Goal: Find contact information: Find contact information

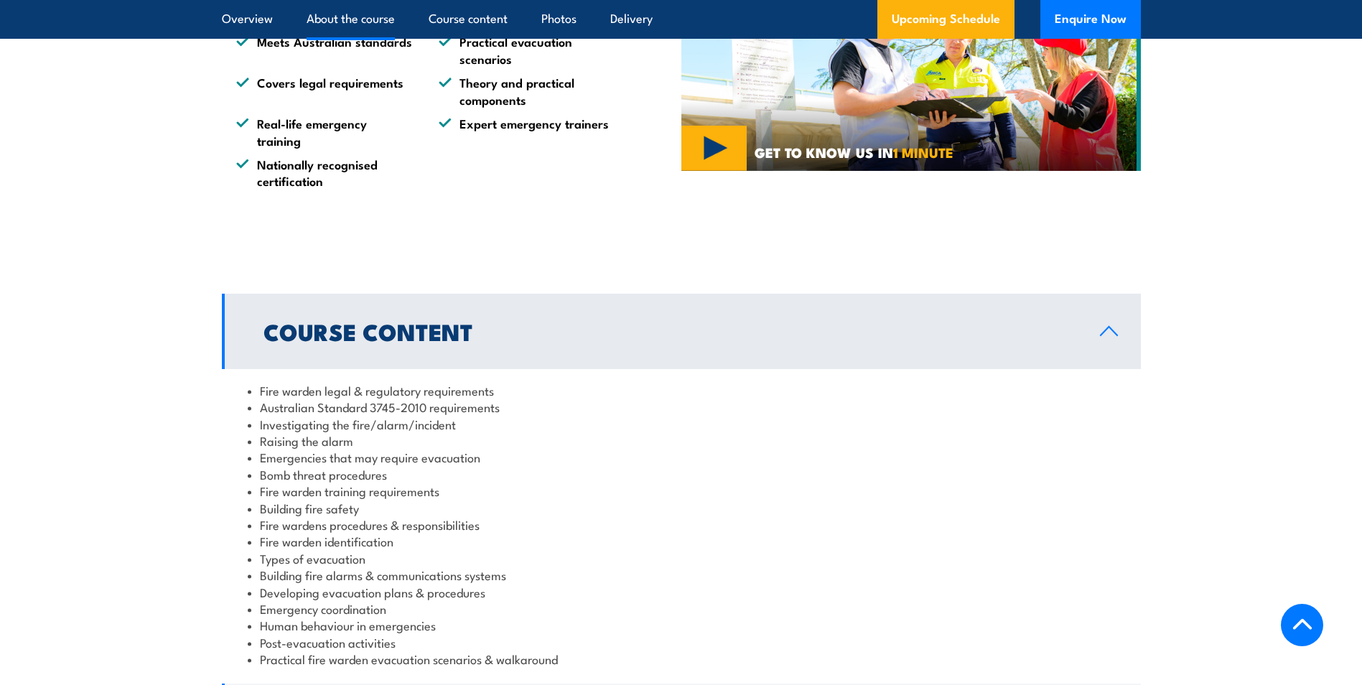
scroll to position [1217, 0]
click at [1063, 29] on button "Enquire Now" at bounding box center [1090, 19] width 101 height 39
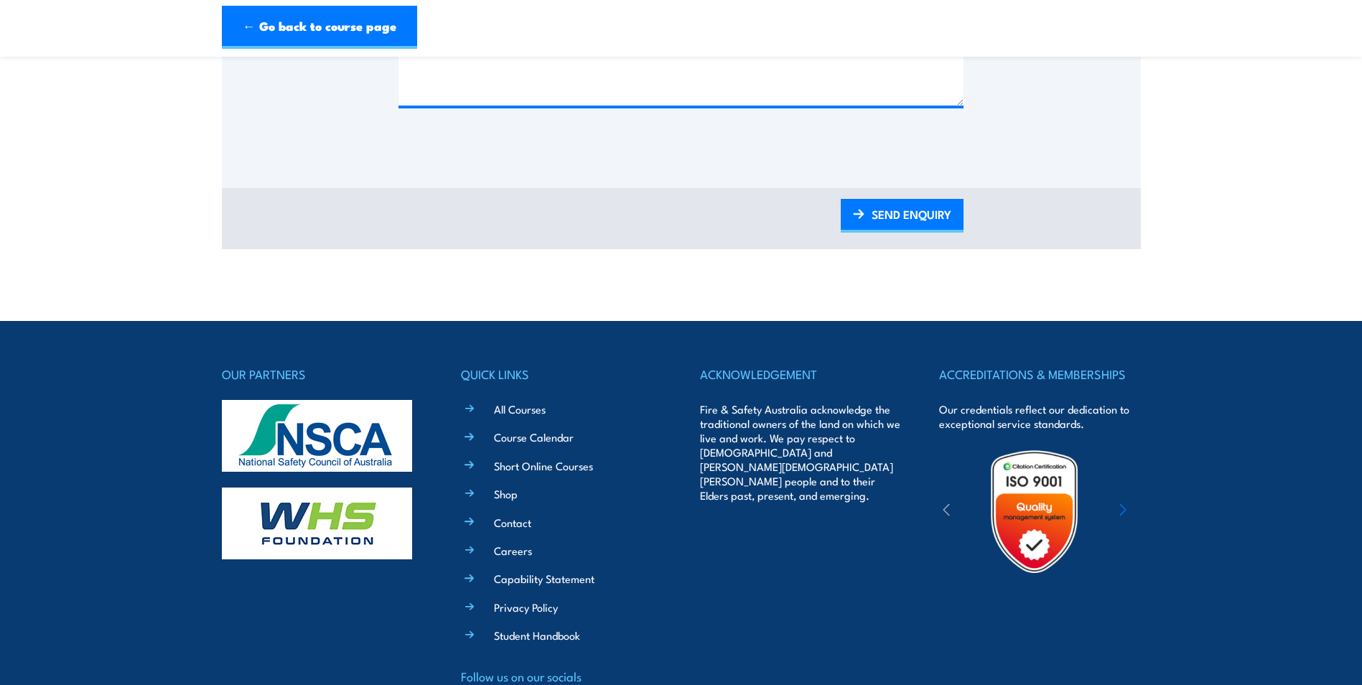
scroll to position [850, 0]
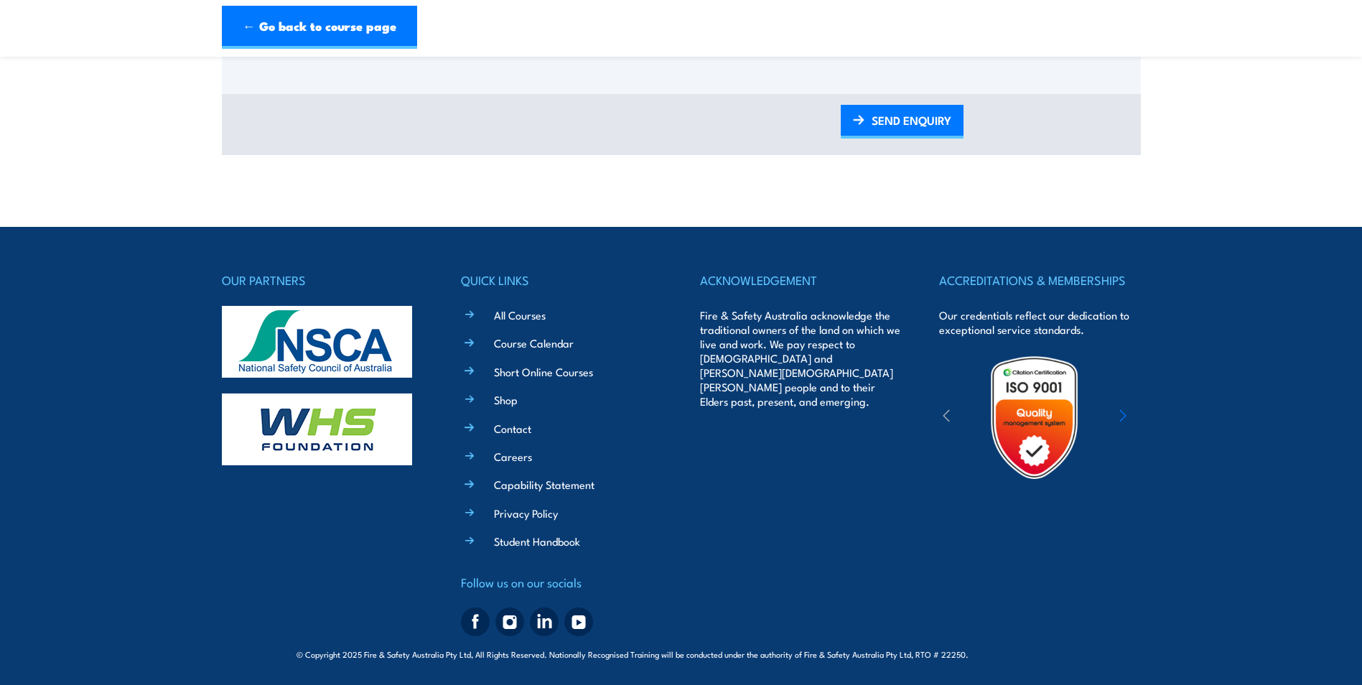
click at [523, 425] on link "Contact" at bounding box center [512, 428] width 37 height 15
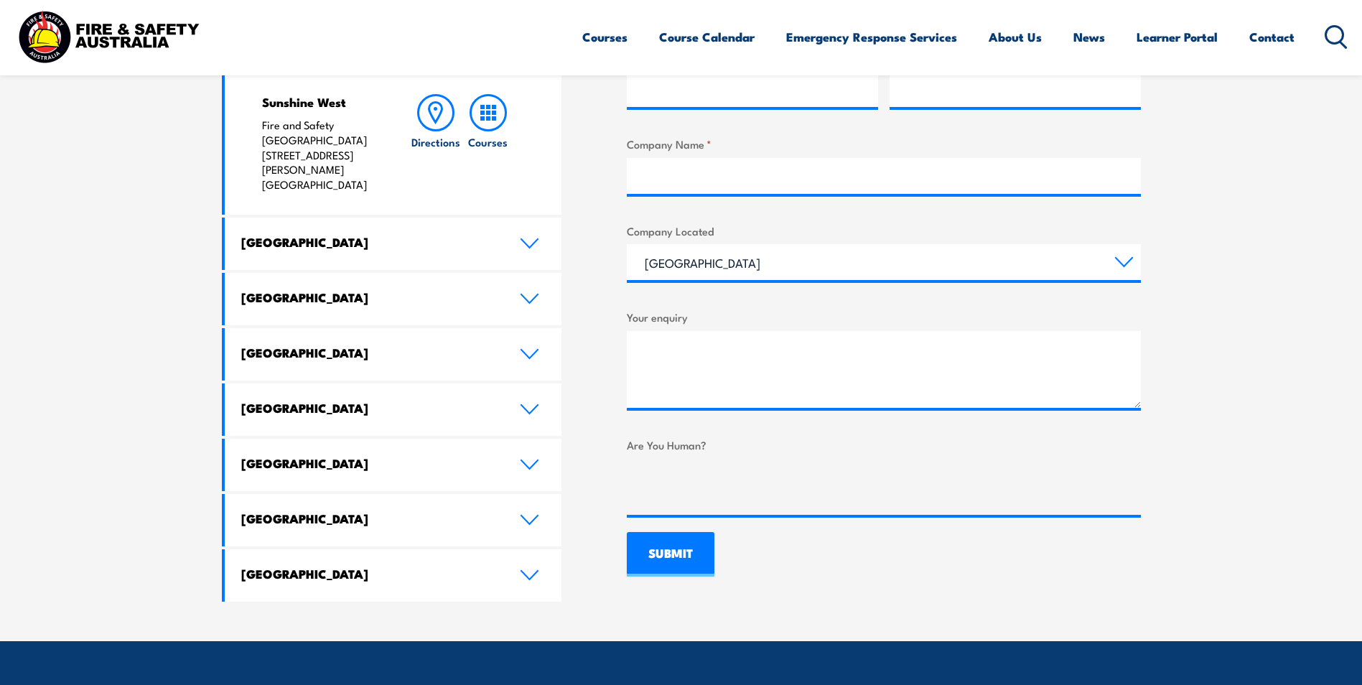
scroll to position [718, 0]
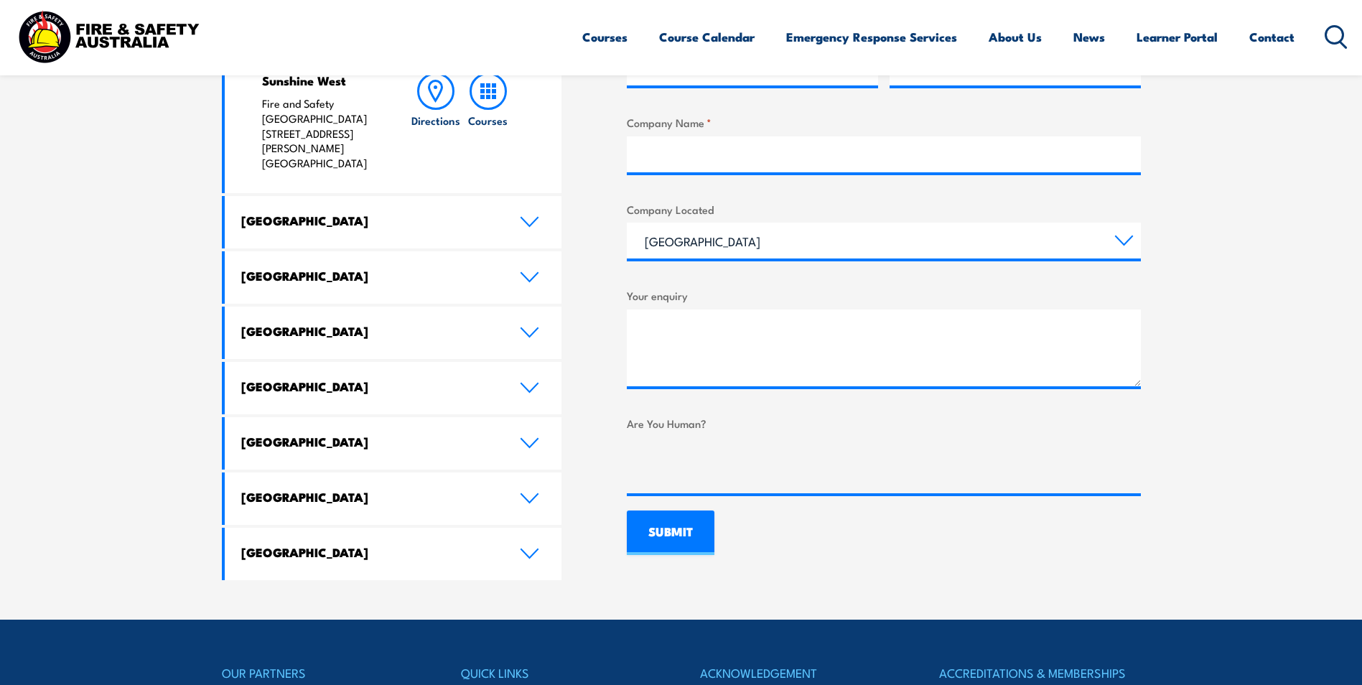
click at [535, 327] on icon at bounding box center [529, 332] width 19 height 11
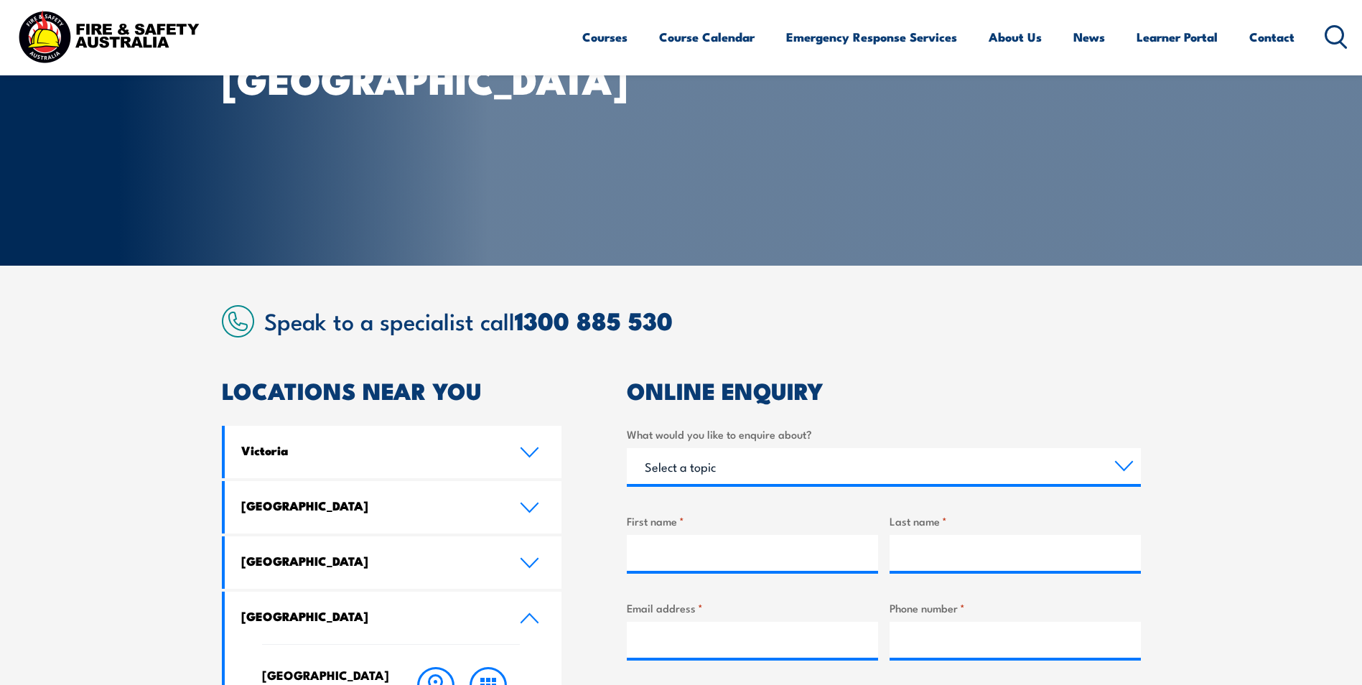
scroll to position [0, 0]
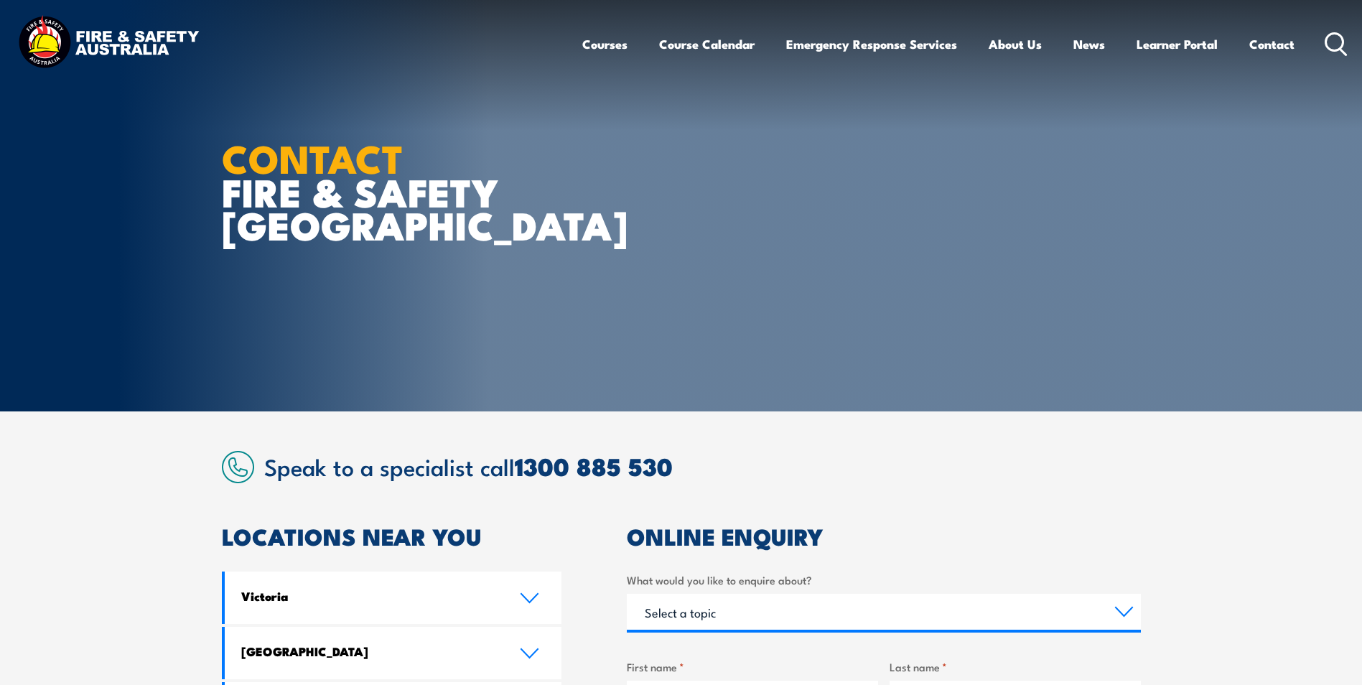
click at [1265, 48] on link "Contact" at bounding box center [1271, 44] width 45 height 38
